Goal: Find specific page/section: Find specific page/section

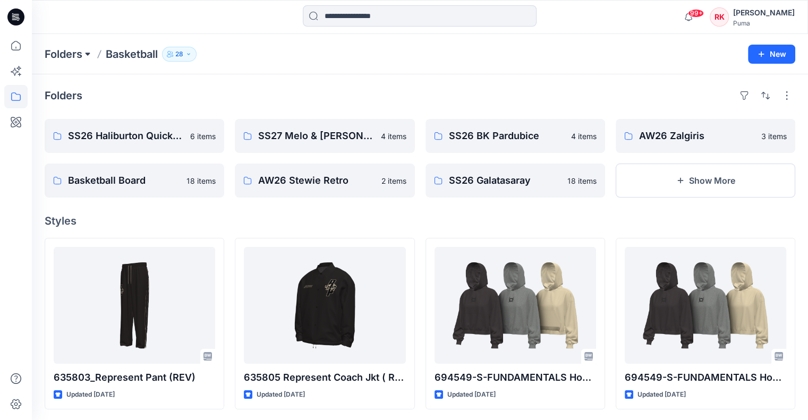
click at [87, 55] on button at bounding box center [87, 54] width 11 height 15
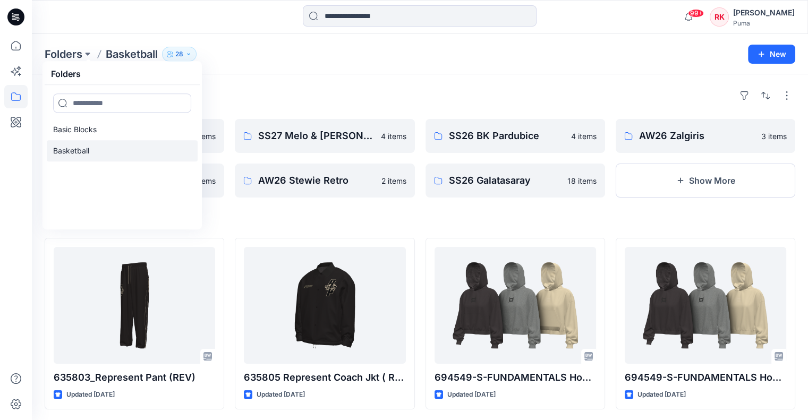
click at [85, 148] on p "Basketball" at bounding box center [71, 150] width 36 height 13
click at [99, 151] on link "Basketball" at bounding box center [122, 150] width 151 height 21
click at [672, 188] on button "Show More" at bounding box center [704, 181] width 179 height 34
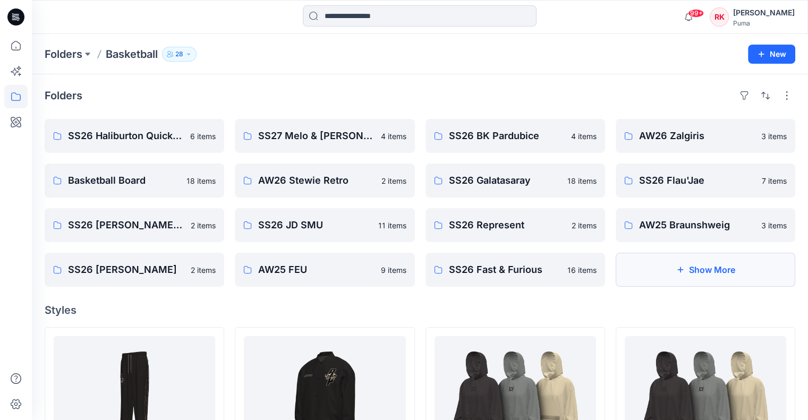
click at [679, 266] on icon "button" at bounding box center [679, 270] width 8 height 8
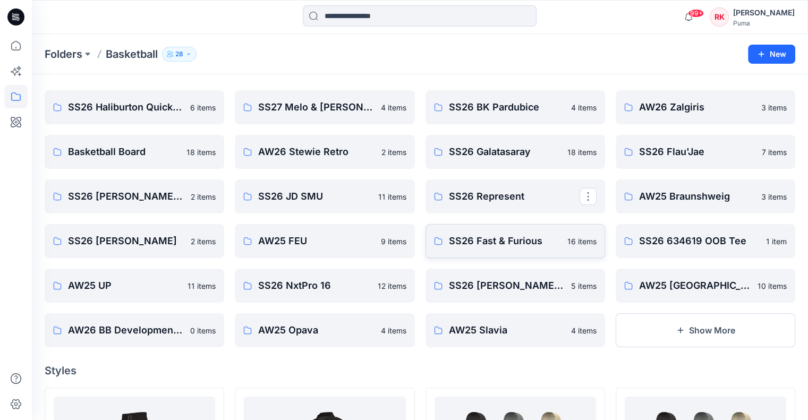
scroll to position [53, 0]
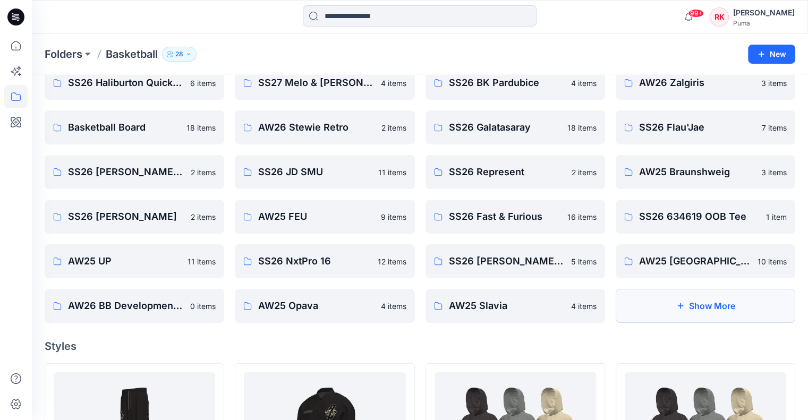
click at [686, 309] on button "Show More" at bounding box center [704, 306] width 179 height 34
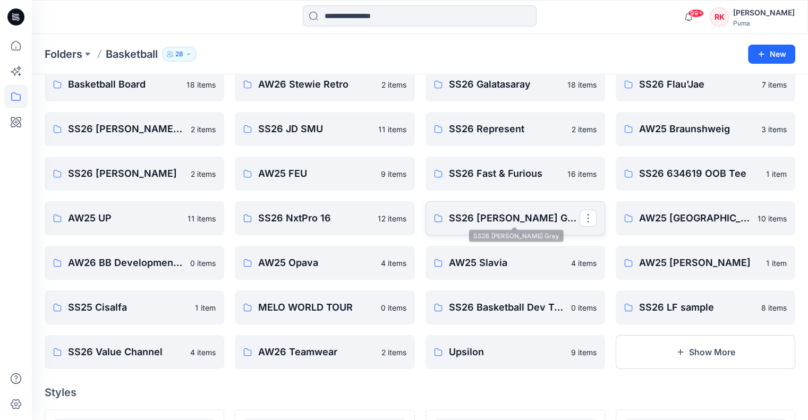
scroll to position [159, 0]
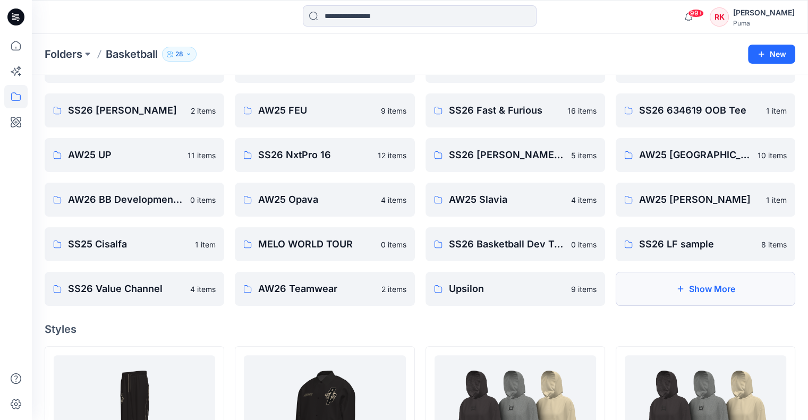
click at [695, 294] on button "Show More" at bounding box center [704, 289] width 179 height 34
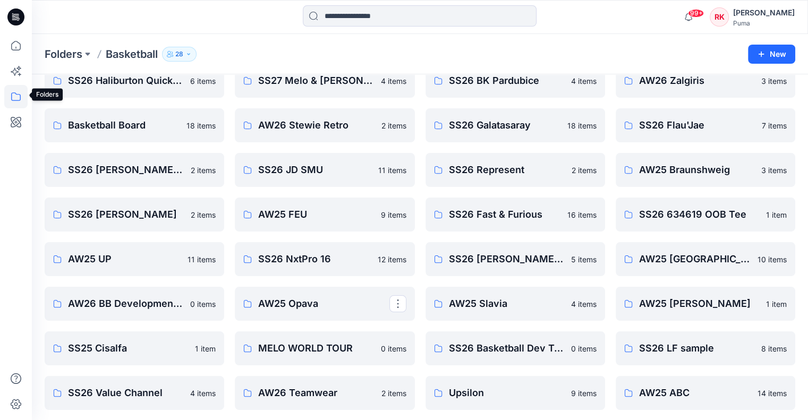
scroll to position [53, 0]
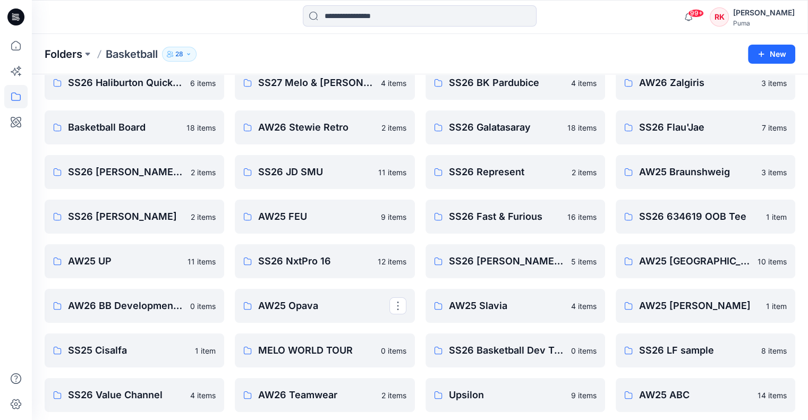
click at [80, 55] on p "Folders" at bounding box center [64, 54] width 38 height 15
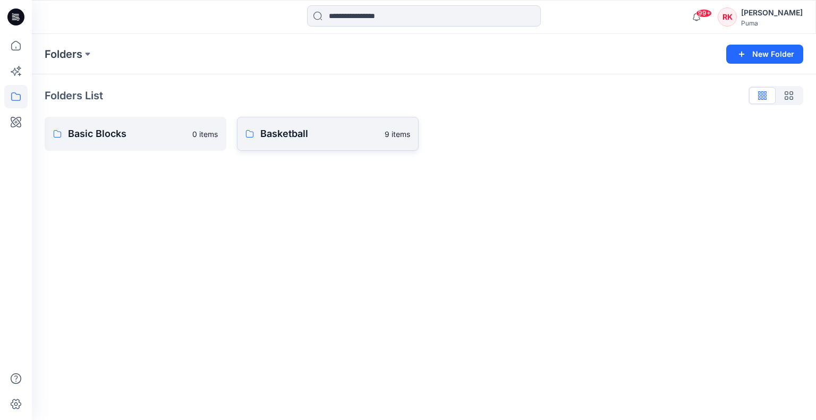
click at [301, 136] on p "Basketball" at bounding box center [319, 133] width 118 height 15
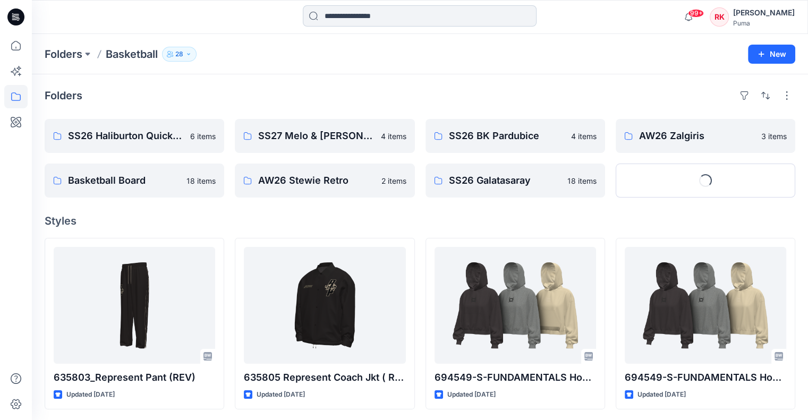
click at [348, 16] on input at bounding box center [420, 15] width 234 height 21
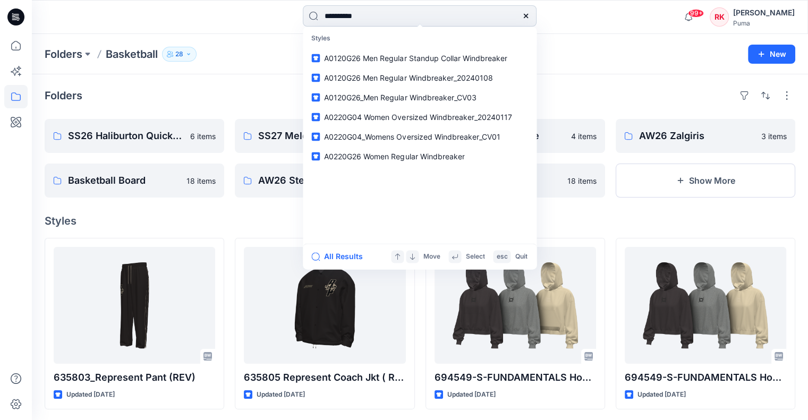
type input "**********"
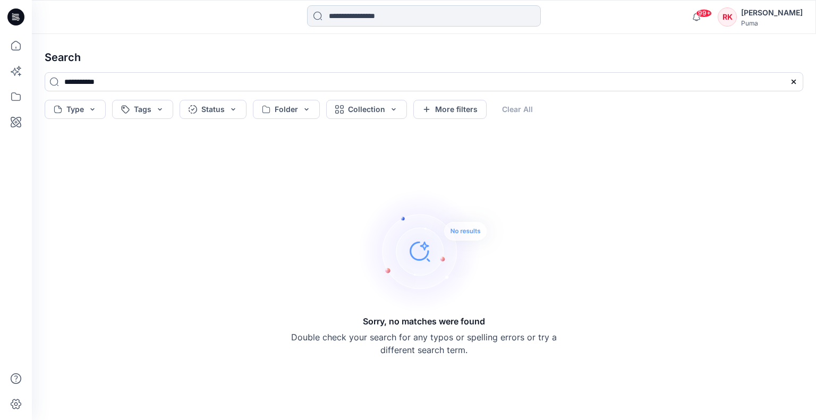
click at [367, 12] on input at bounding box center [424, 15] width 234 height 21
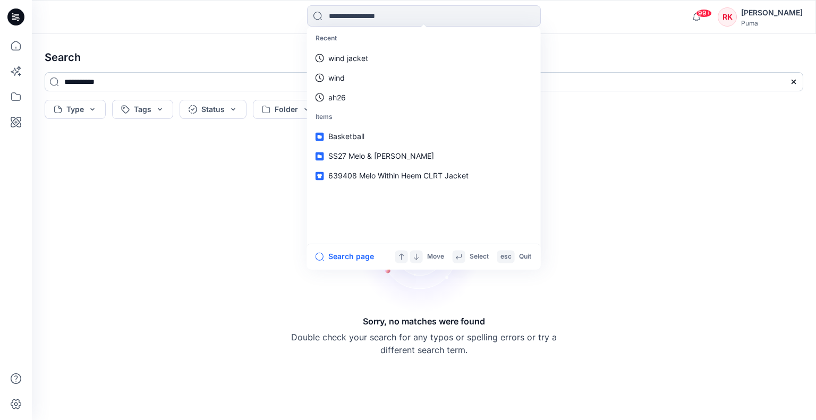
click at [121, 80] on input "**********" at bounding box center [424, 81] width 758 height 19
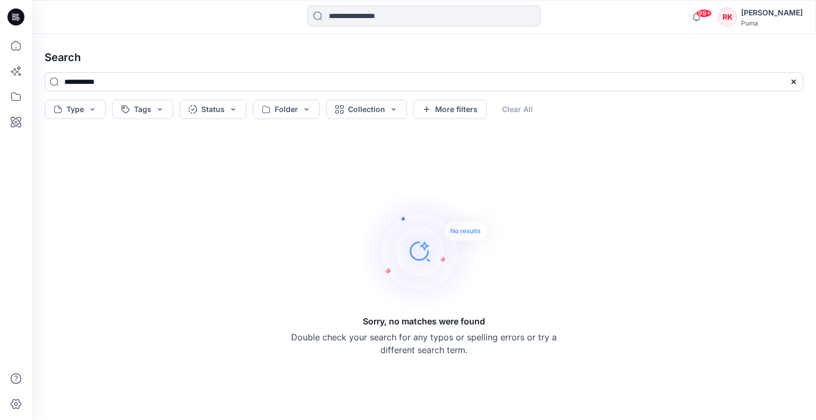
drag, startPoint x: 69, startPoint y: 76, endPoint x: 37, endPoint y: 73, distance: 32.0
click at [37, 72] on div "**********" at bounding box center [423, 86] width 775 height 28
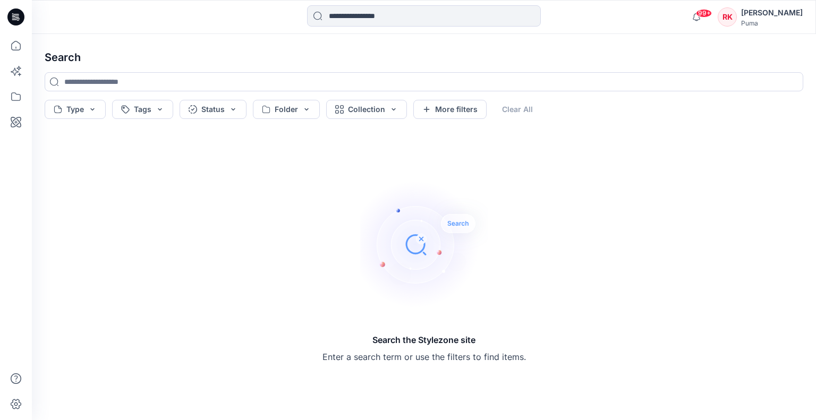
click at [331, 165] on div "Search the Stylezone site Enter a search term or use the filters to find items." at bounding box center [423, 272] width 775 height 280
click at [508, 53] on h4 "Search" at bounding box center [423, 57] width 775 height 30
